Goal: Navigation & Orientation: Find specific page/section

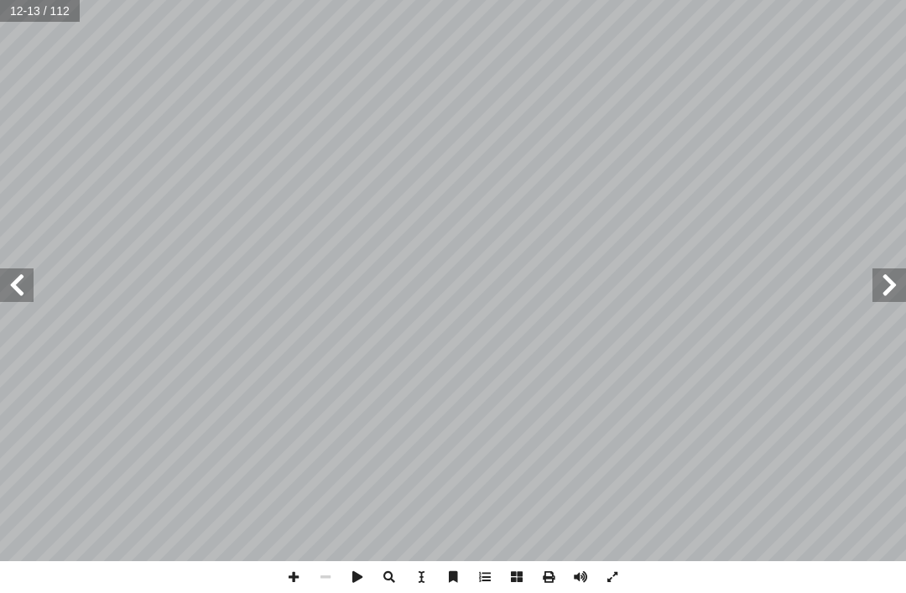
click at [901, 296] on span at bounding box center [890, 286] width 34 height 34
click at [29, 273] on span at bounding box center [17, 286] width 34 height 34
click at [32, 273] on span at bounding box center [17, 286] width 34 height 34
click at [29, 280] on span at bounding box center [17, 286] width 34 height 34
click at [900, 274] on span at bounding box center [890, 286] width 34 height 34
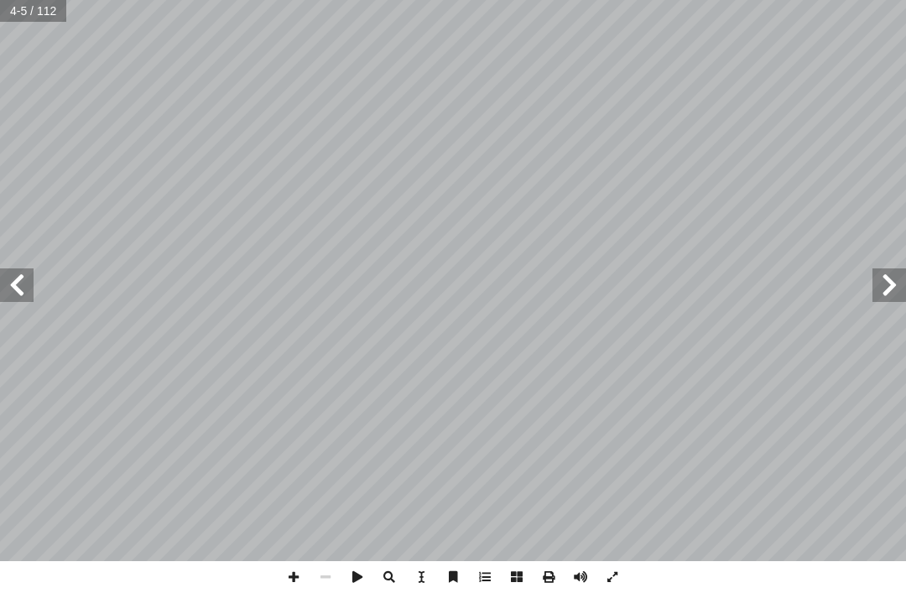
click at [14, 279] on span at bounding box center [17, 286] width 34 height 34
click at [21, 284] on span at bounding box center [17, 286] width 34 height 34
click at [23, 279] on span at bounding box center [17, 286] width 34 height 34
click at [28, 275] on span at bounding box center [17, 286] width 34 height 34
click at [31, 276] on span at bounding box center [17, 286] width 34 height 34
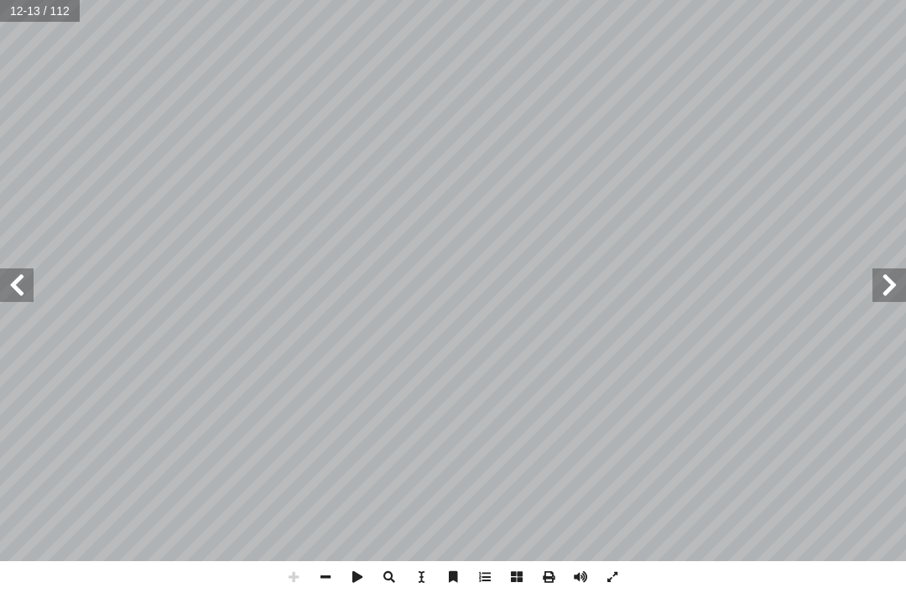
click at [31, 272] on span at bounding box center [17, 286] width 34 height 34
click at [13, 295] on span at bounding box center [17, 286] width 34 height 34
click at [13, 297] on span at bounding box center [17, 286] width 34 height 34
click at [13, 296] on span at bounding box center [17, 286] width 34 height 34
click at [26, 301] on span at bounding box center [17, 286] width 34 height 34
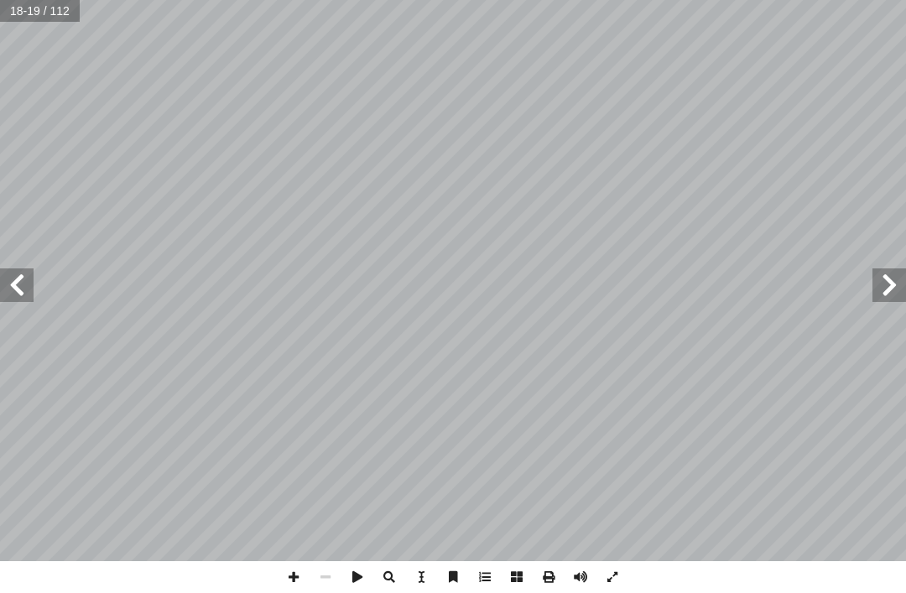
click at [33, 285] on span at bounding box center [17, 286] width 34 height 34
click at [11, 298] on span at bounding box center [17, 286] width 34 height 34
click at [12, 288] on span at bounding box center [17, 286] width 34 height 34
